Goal: Task Accomplishment & Management: Complete application form

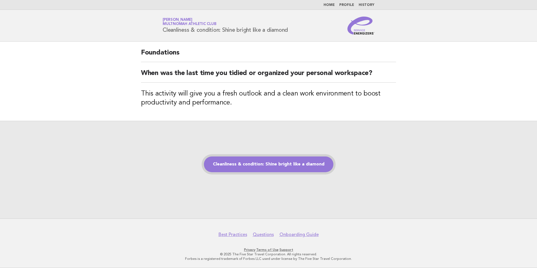
click at [227, 161] on link "Cleanliness & condition: Shine bright like a diamond" at bounding box center [268, 164] width 129 height 16
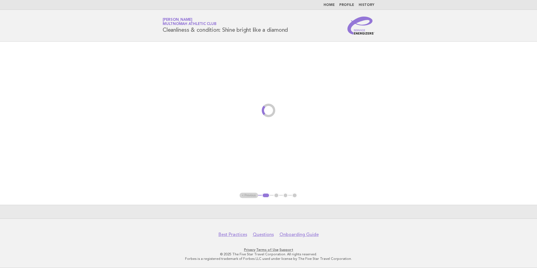
click at [216, 168] on main "< Previous 1 2 3 4" at bounding box center [268, 130] width 537 height 177
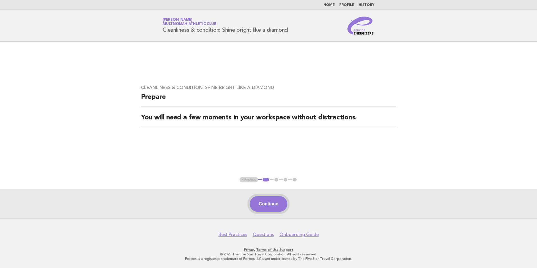
click at [264, 212] on button "Continue" at bounding box center [268, 204] width 37 height 16
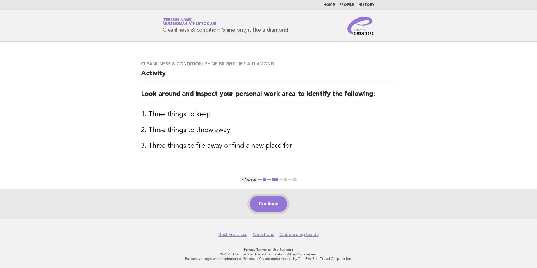
drag, startPoint x: 263, startPoint y: 202, endPoint x: 261, endPoint y: 205, distance: 4.0
click at [261, 205] on button "Continue" at bounding box center [268, 204] width 37 height 16
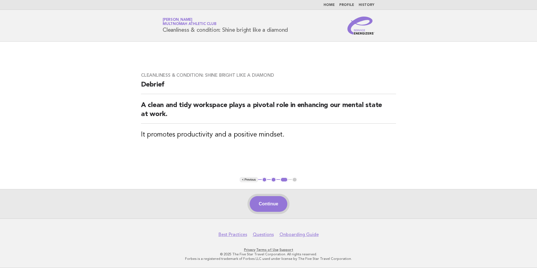
click at [262, 205] on button "Continue" at bounding box center [268, 204] width 37 height 16
